Goal: Check status: Check status

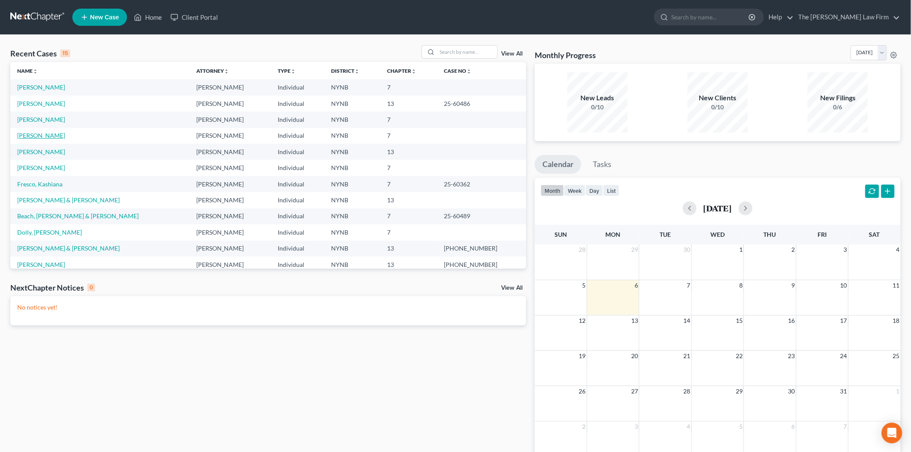
click at [24, 138] on link "[PERSON_NAME]" at bounding box center [41, 135] width 48 height 7
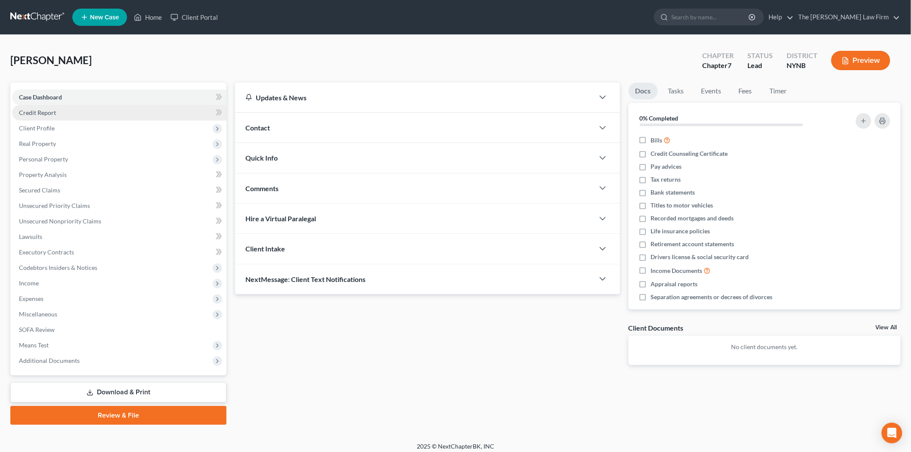
click at [46, 113] on span "Credit Report" at bounding box center [37, 112] width 37 height 7
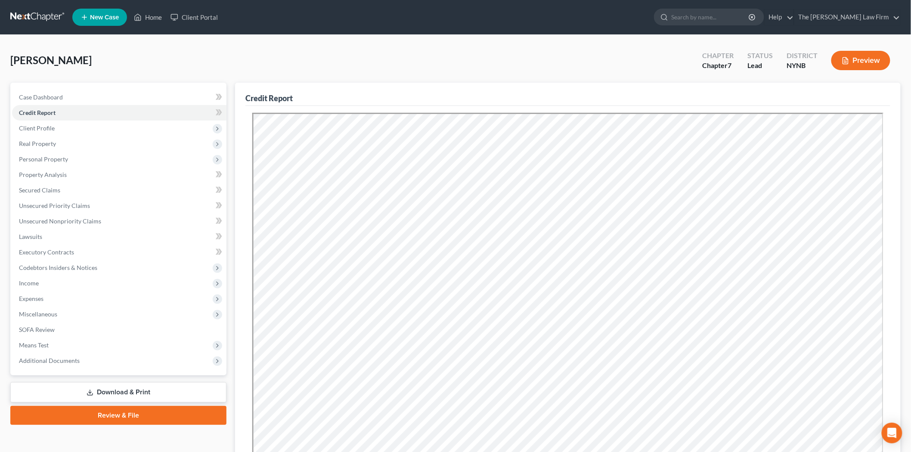
click at [293, 49] on div "Biondi, Thomas Upgraded Chapter Chapter 7 Status Lead District NYNB Preview" at bounding box center [455, 63] width 891 height 37
click at [52, 16] on link at bounding box center [37, 17] width 55 height 16
